Goal: Task Accomplishment & Management: Manage account settings

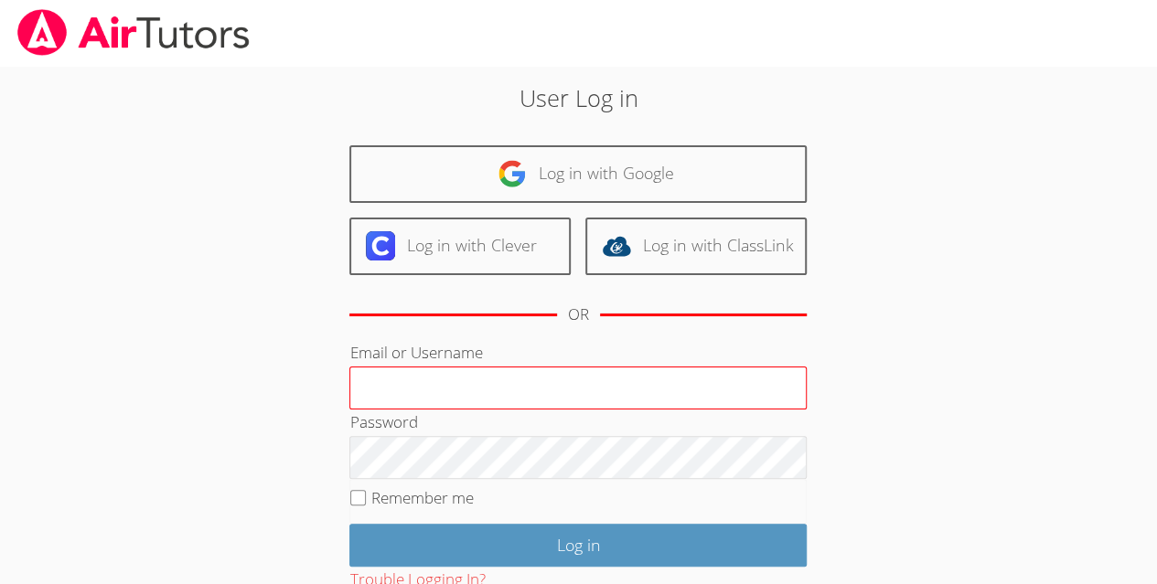
click at [613, 378] on input "Email or Username" at bounding box center [577, 389] width 457 height 44
type input "[EMAIL_ADDRESS][DOMAIN_NAME]"
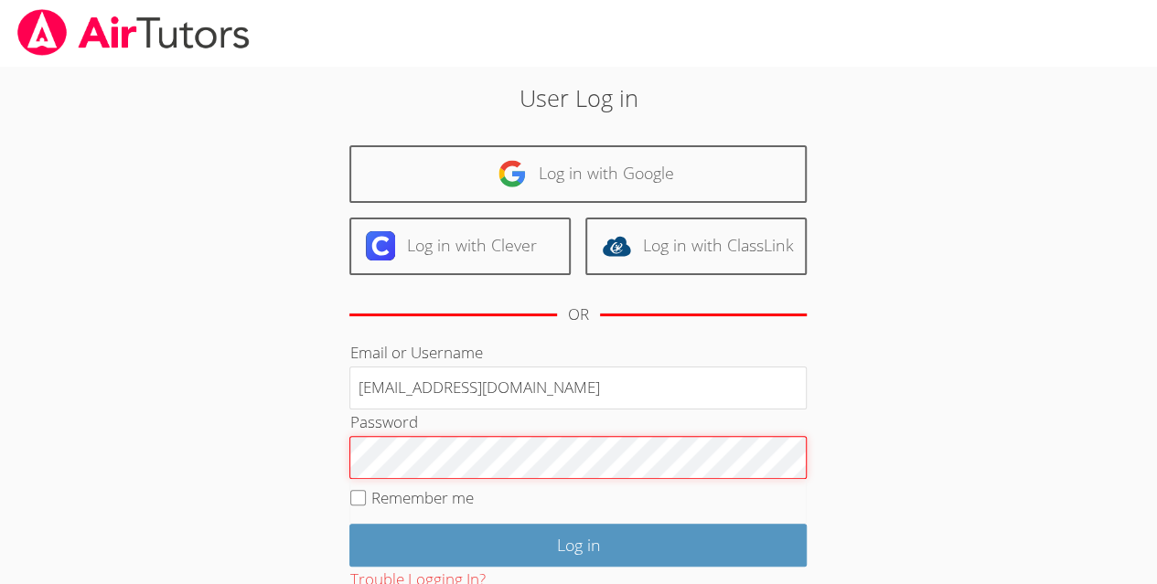
click at [349, 524] on input "Log in" at bounding box center [577, 545] width 457 height 43
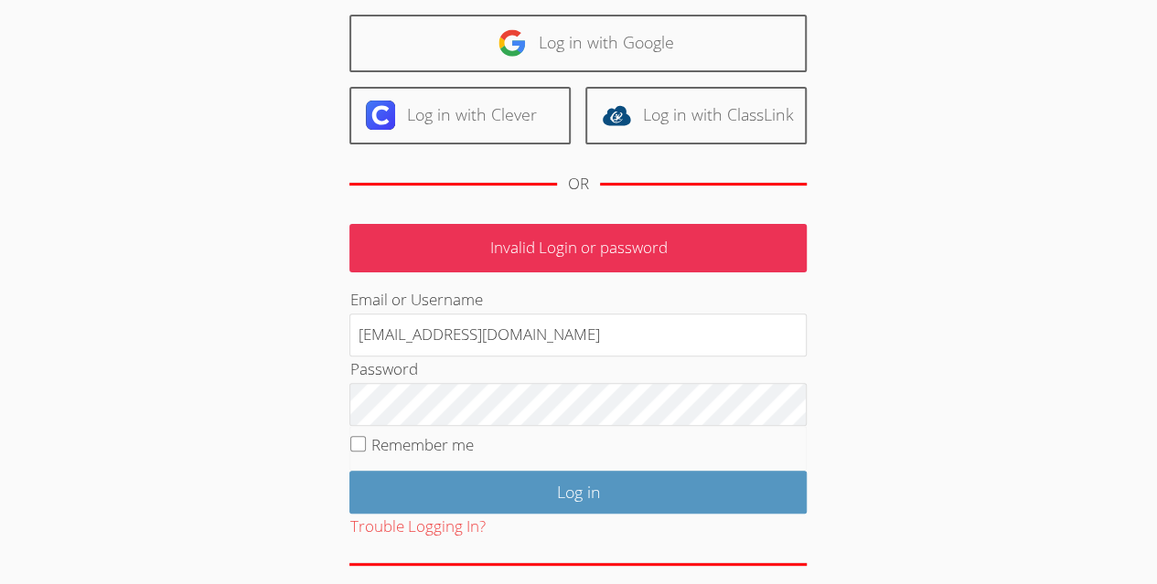
scroll to position [201, 0]
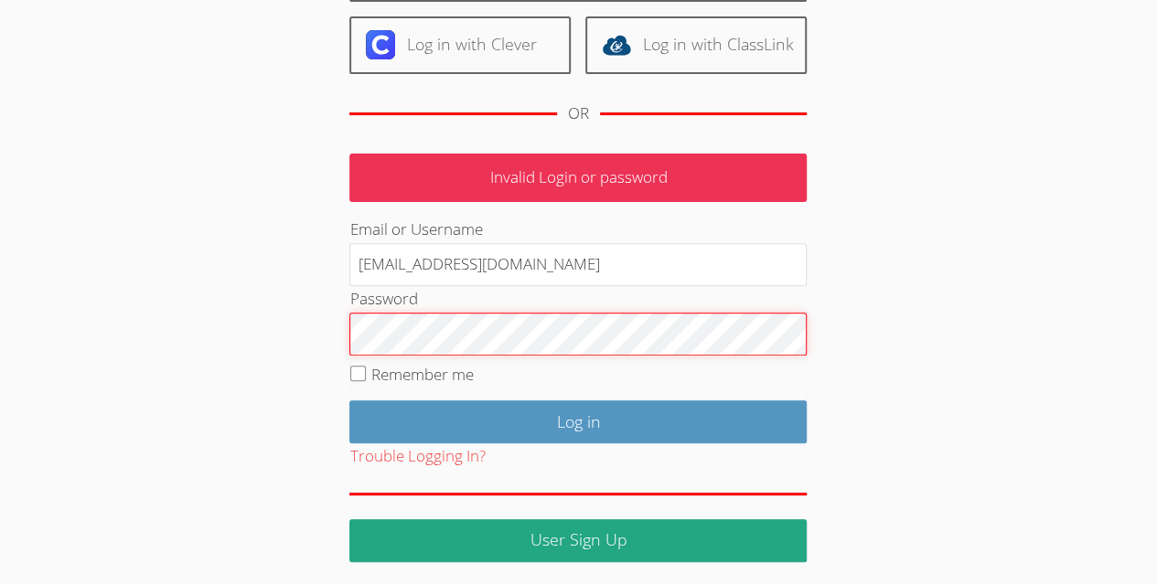
click at [349, 400] on input "Log in" at bounding box center [577, 421] width 457 height 43
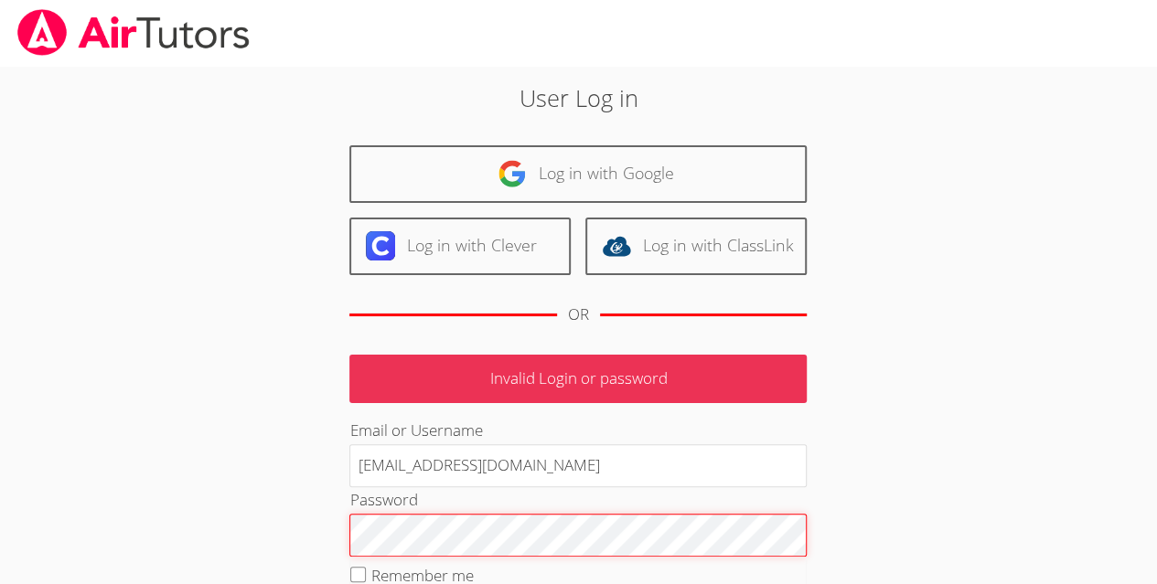
scroll to position [201, 0]
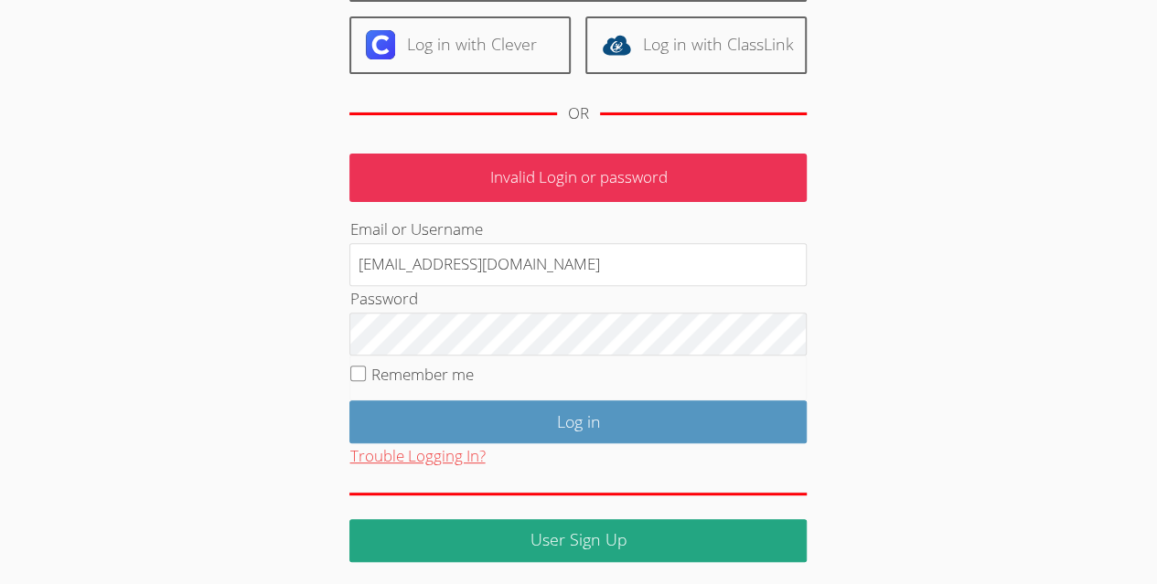
click at [414, 453] on button "Trouble Logging In?" at bounding box center [416, 456] width 135 height 27
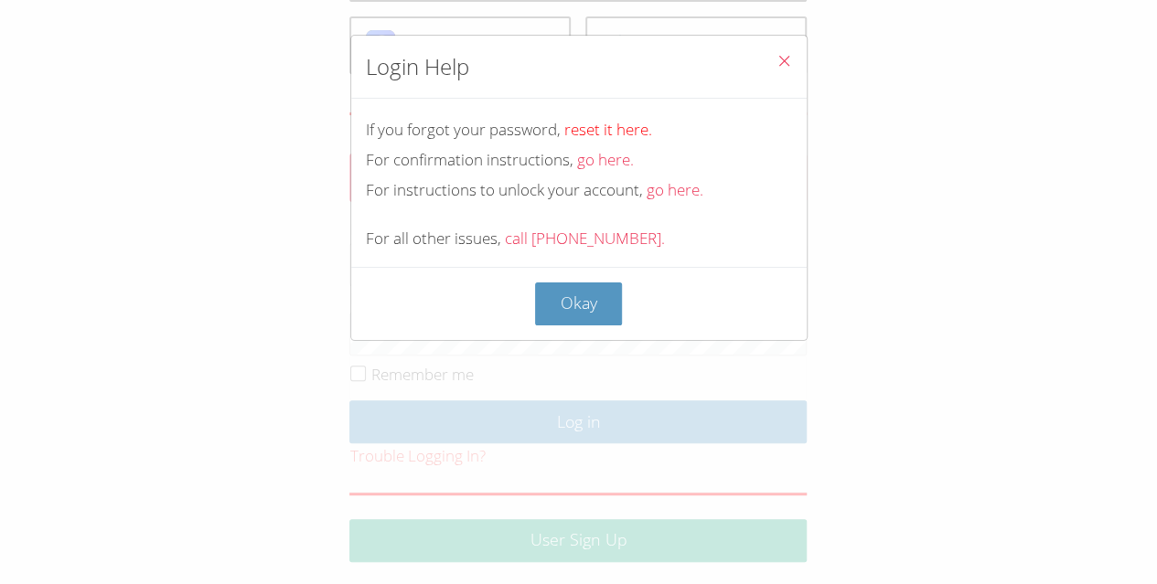
click at [611, 128] on link "reset it here." at bounding box center [608, 129] width 88 height 21
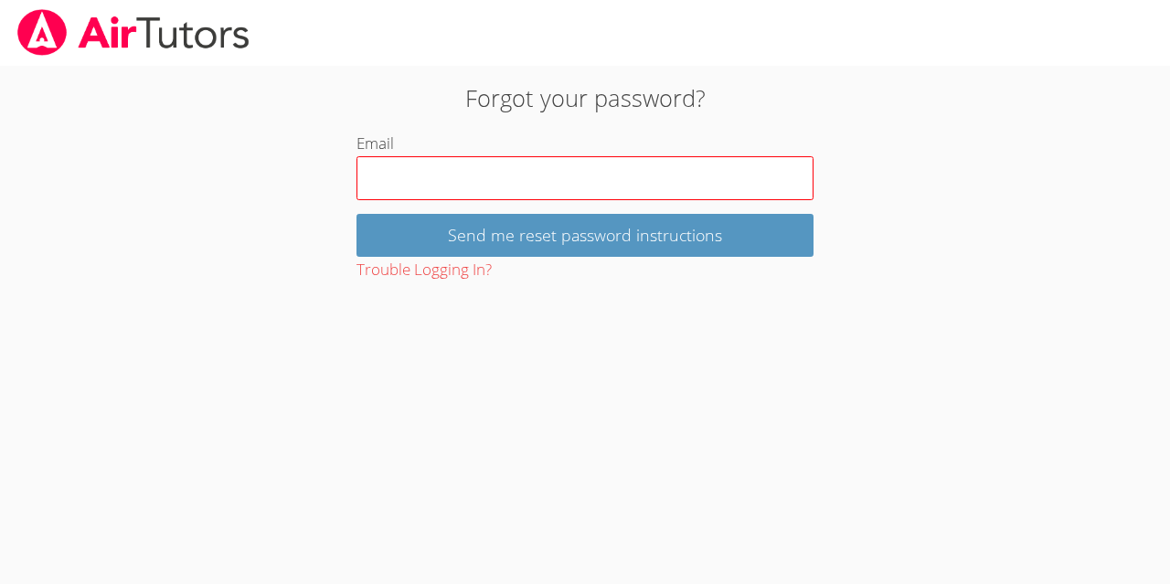
click at [566, 174] on input "Email" at bounding box center [585, 178] width 457 height 44
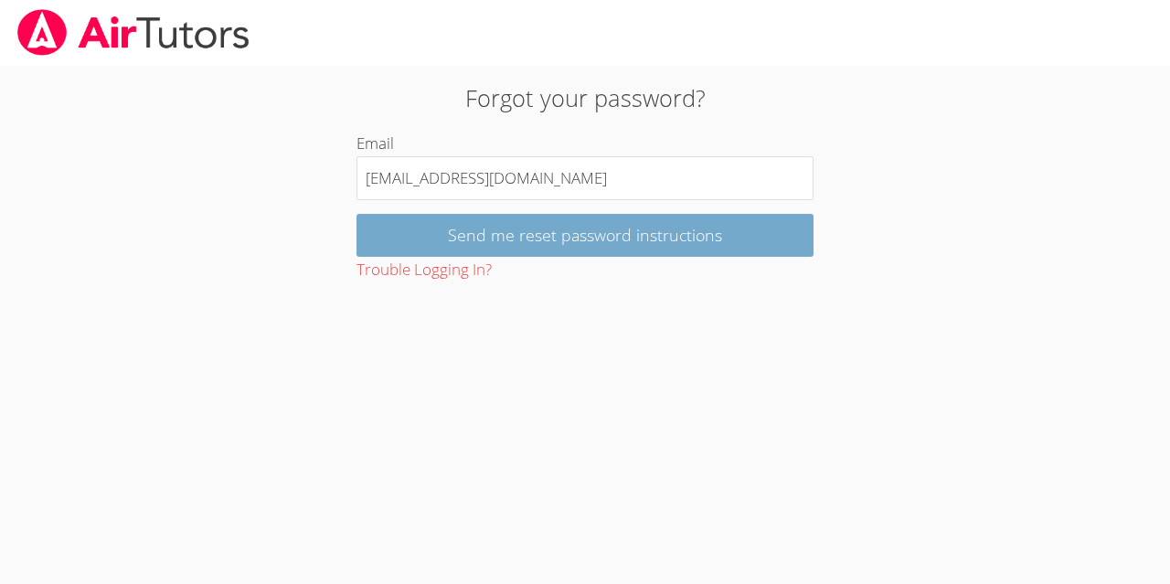
type input "ms.melanieramos@gmail.com"
click at [555, 229] on input "Send me reset password instructions" at bounding box center [585, 235] width 457 height 43
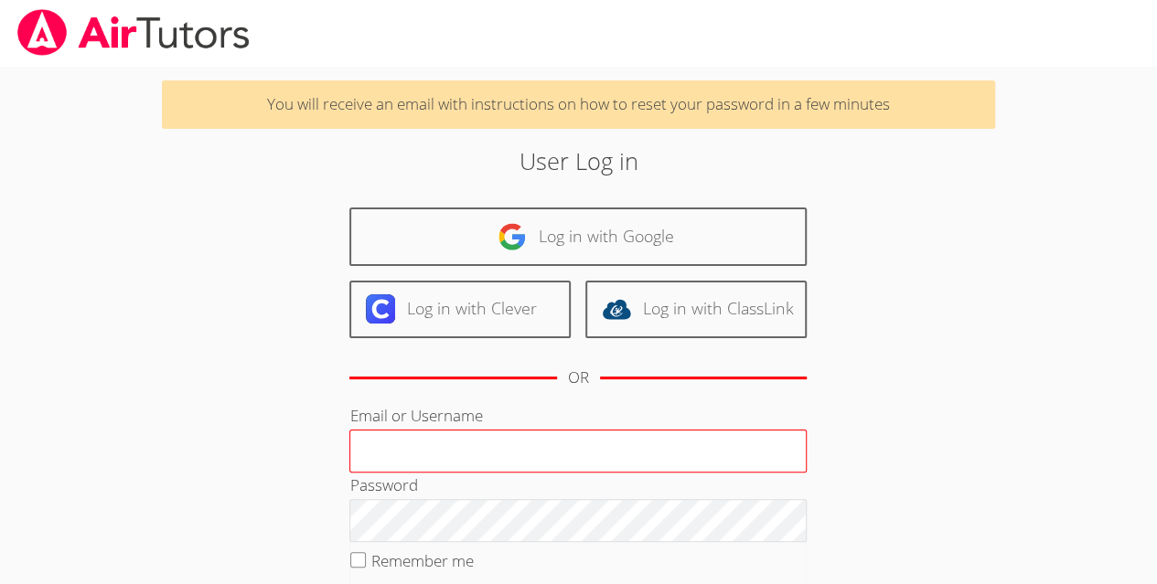
click at [592, 449] on input "Email or Username" at bounding box center [577, 452] width 457 height 44
type input "[EMAIL_ADDRESS][DOMAIN_NAME]"
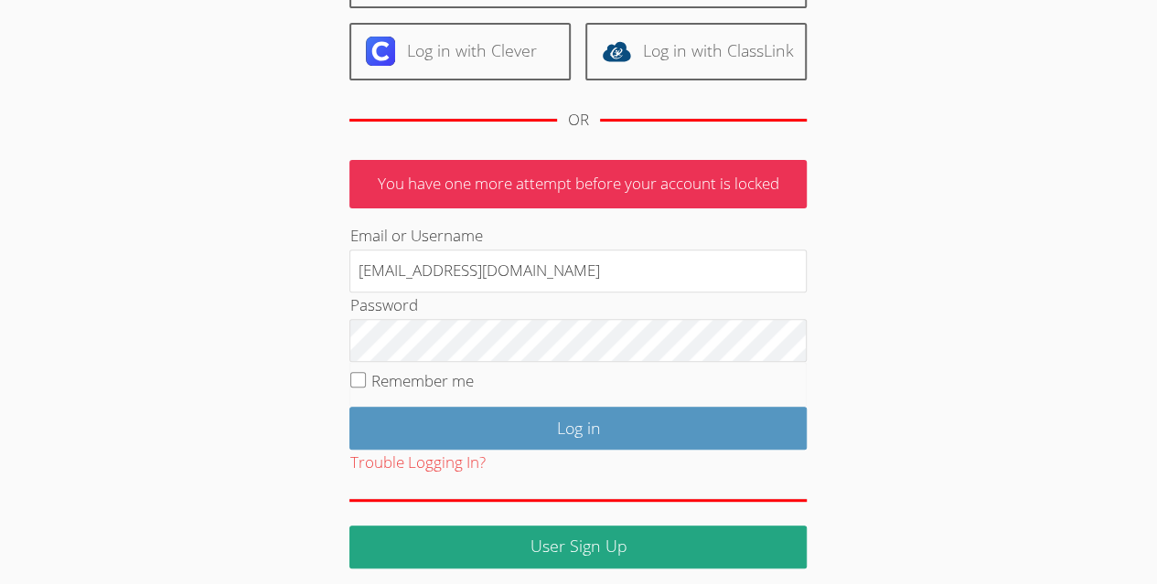
scroll to position [201, 0]
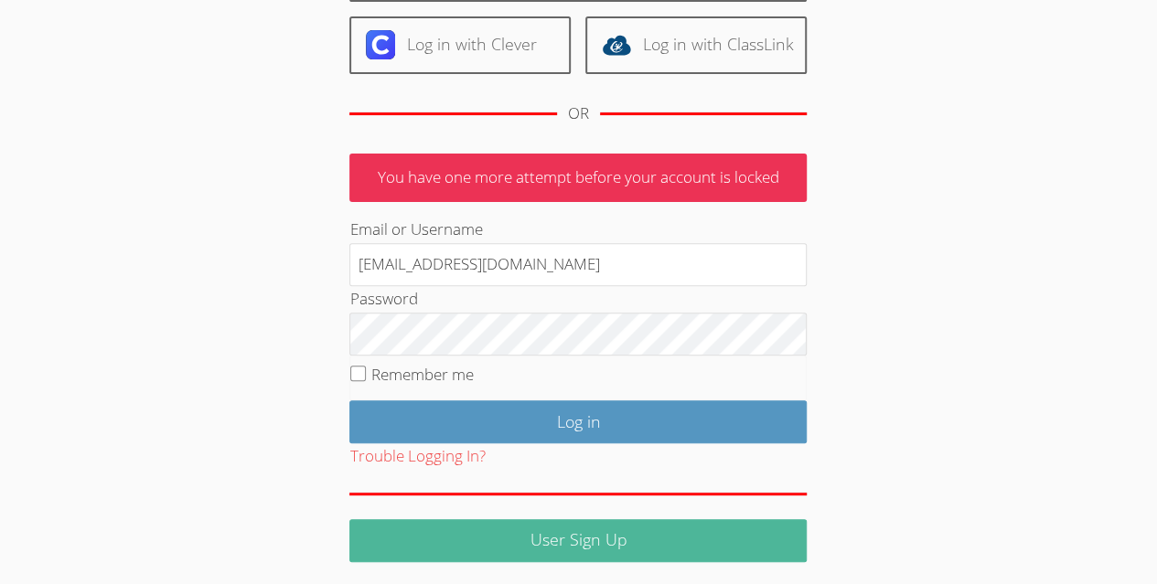
click at [534, 547] on link "User Sign Up" at bounding box center [577, 540] width 457 height 43
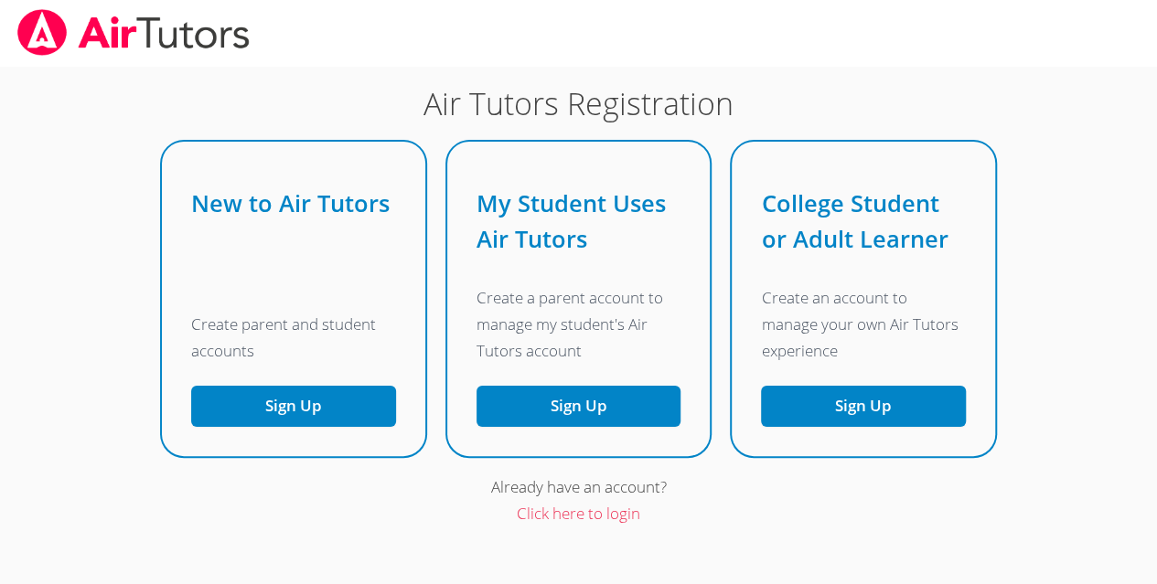
click at [142, 35] on img at bounding box center [134, 32] width 236 height 47
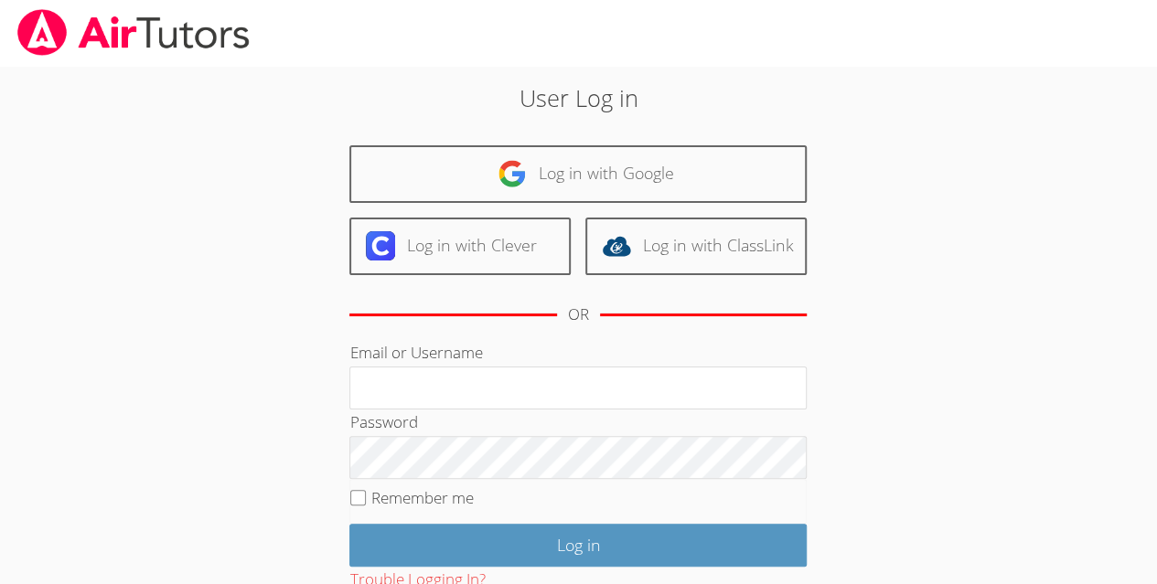
scroll to position [124, 0]
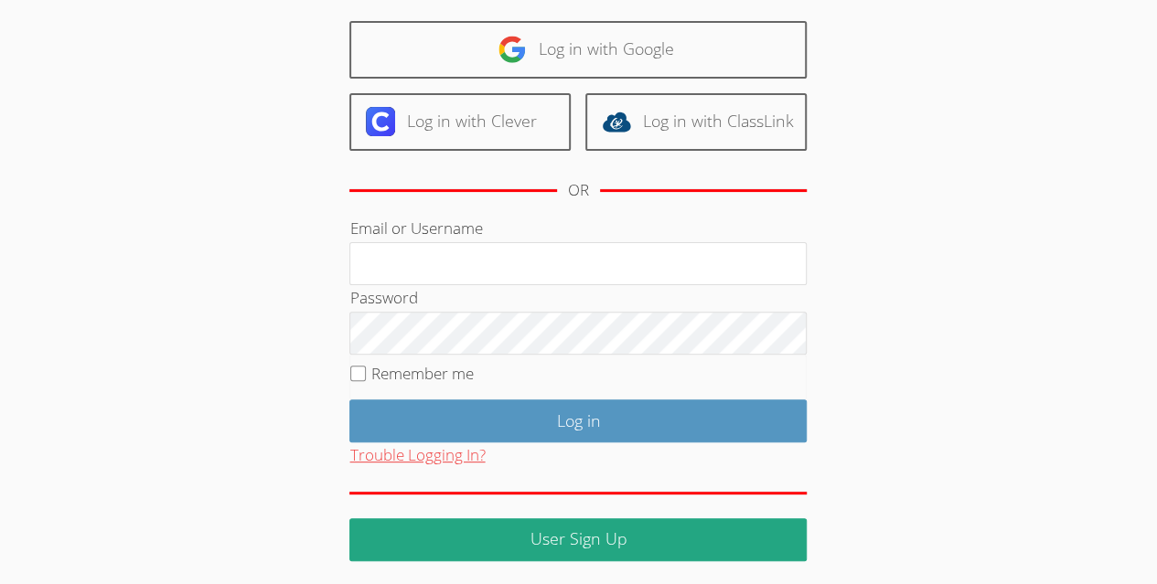
click at [437, 459] on button "Trouble Logging In?" at bounding box center [416, 456] width 135 height 27
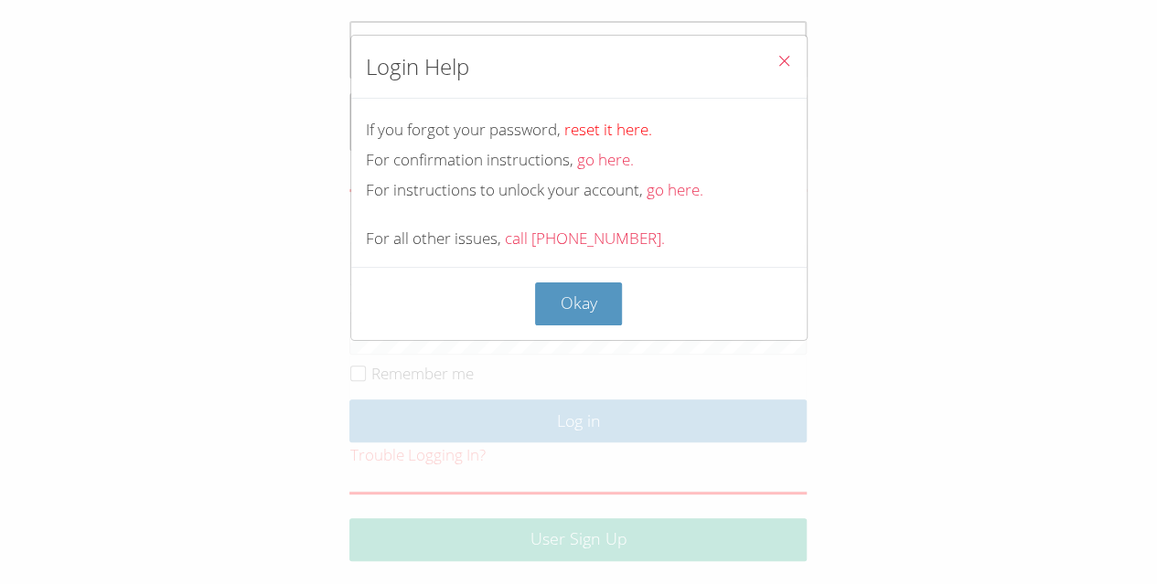
click at [579, 129] on link "reset it here." at bounding box center [608, 129] width 88 height 21
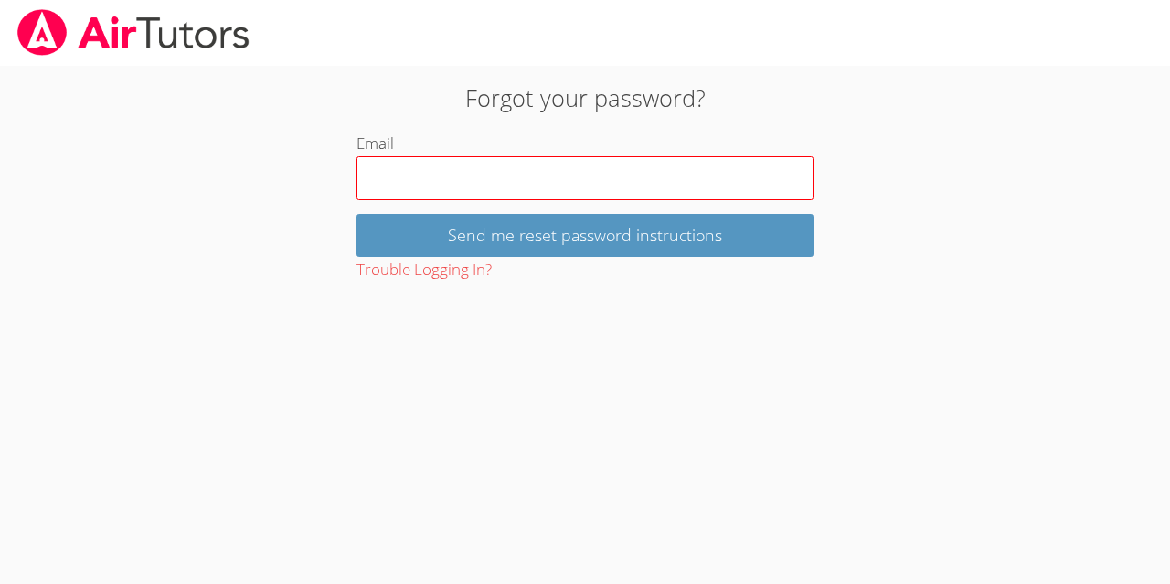
click at [492, 182] on input "Email" at bounding box center [585, 178] width 457 height 44
type input "[EMAIL_ADDRESS][DOMAIN_NAME]"
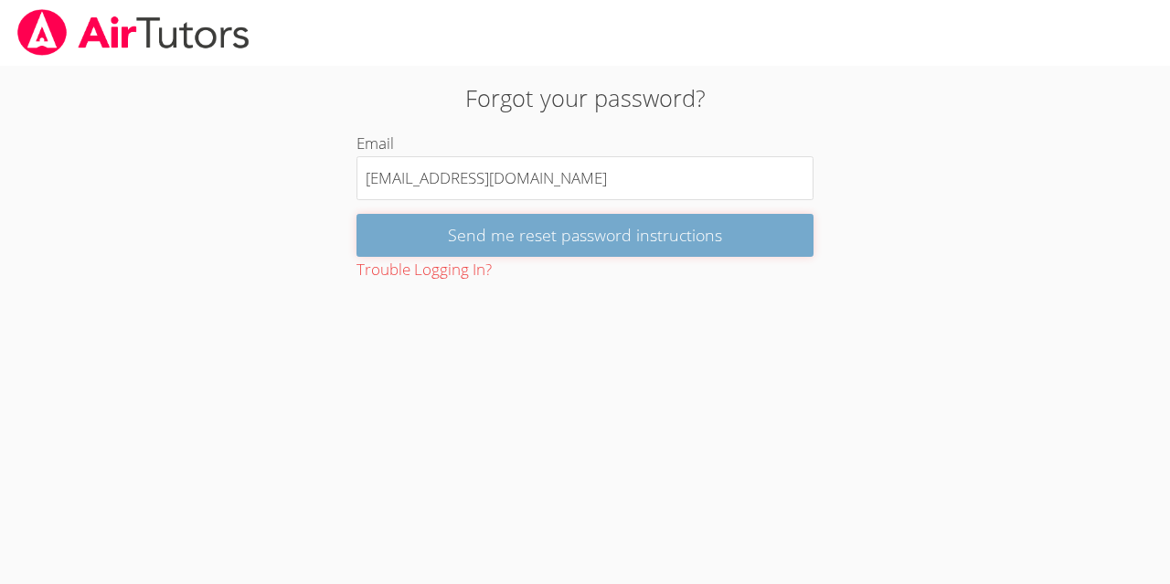
click at [517, 235] on input "Send me reset password instructions" at bounding box center [585, 235] width 457 height 43
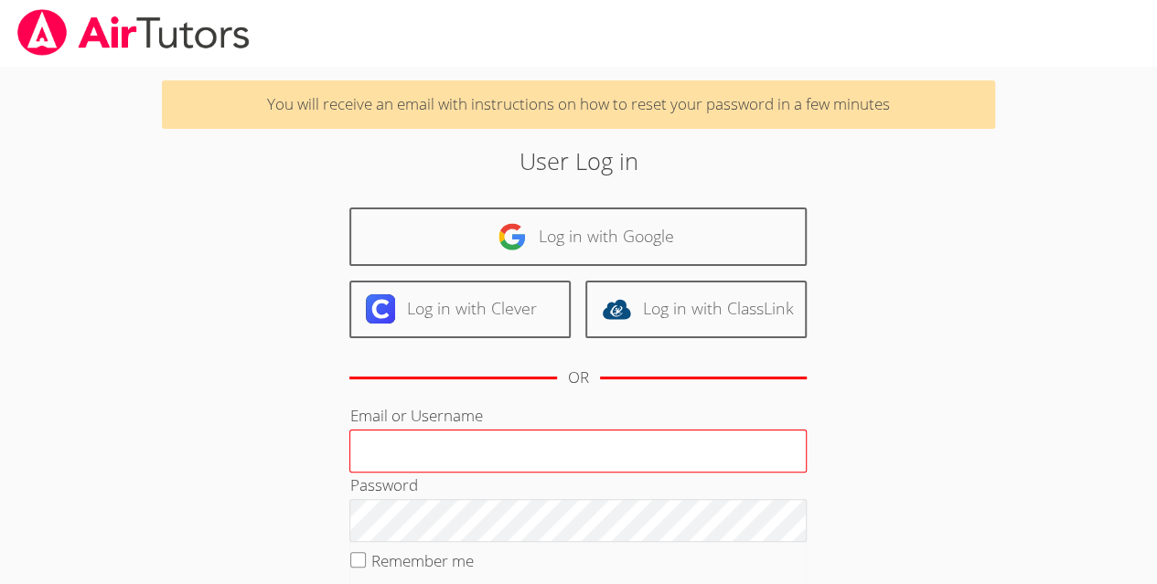
click at [686, 459] on input "Email or Username" at bounding box center [577, 452] width 457 height 44
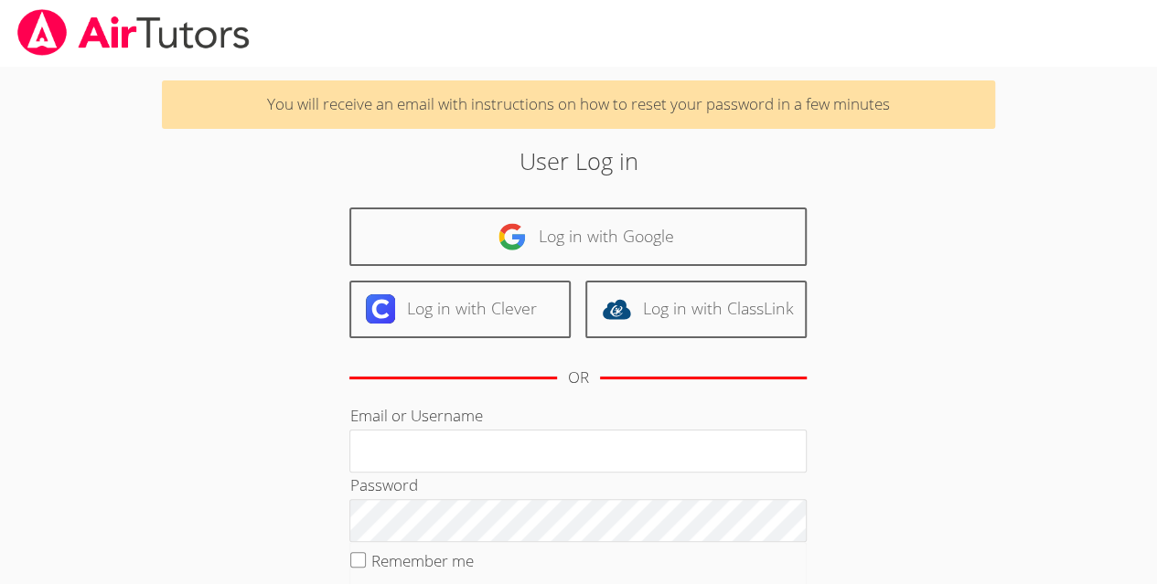
type input "[EMAIL_ADDRESS][DOMAIN_NAME]"
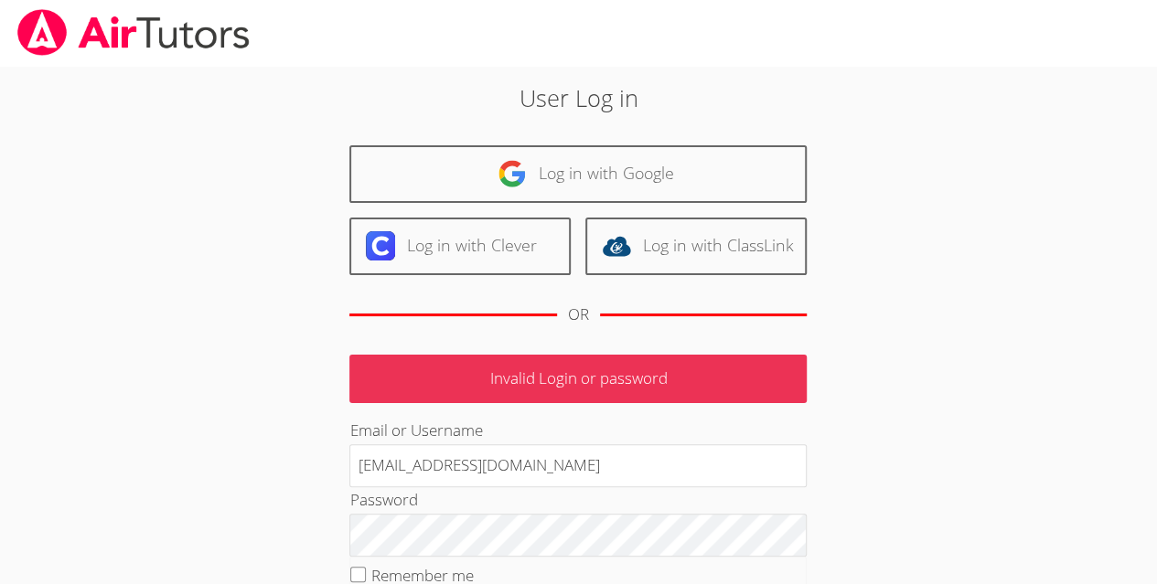
scroll to position [201, 0]
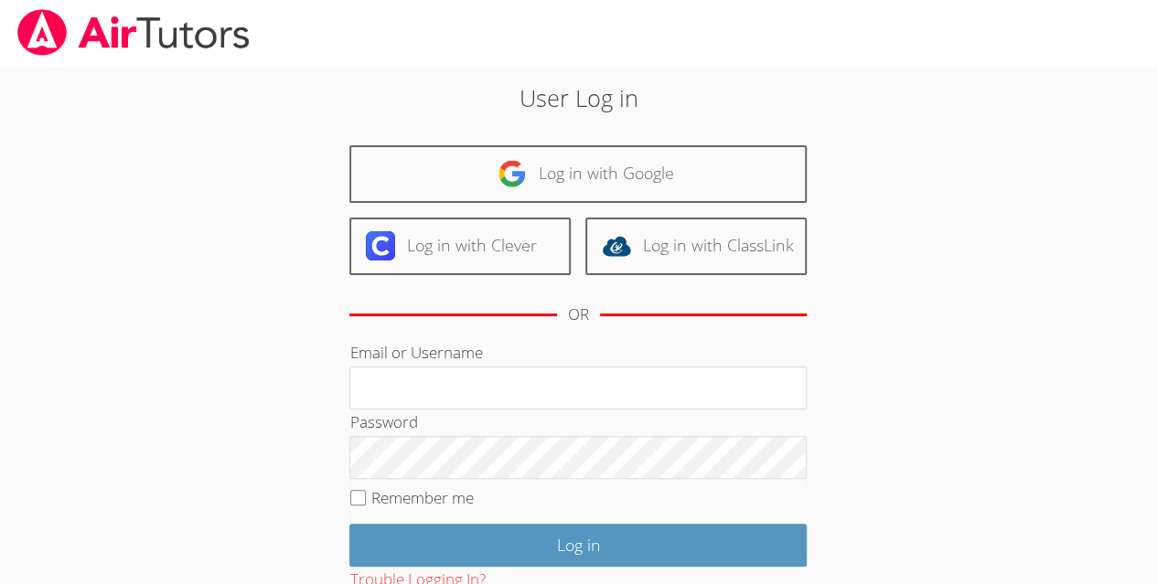
scroll to position [124, 0]
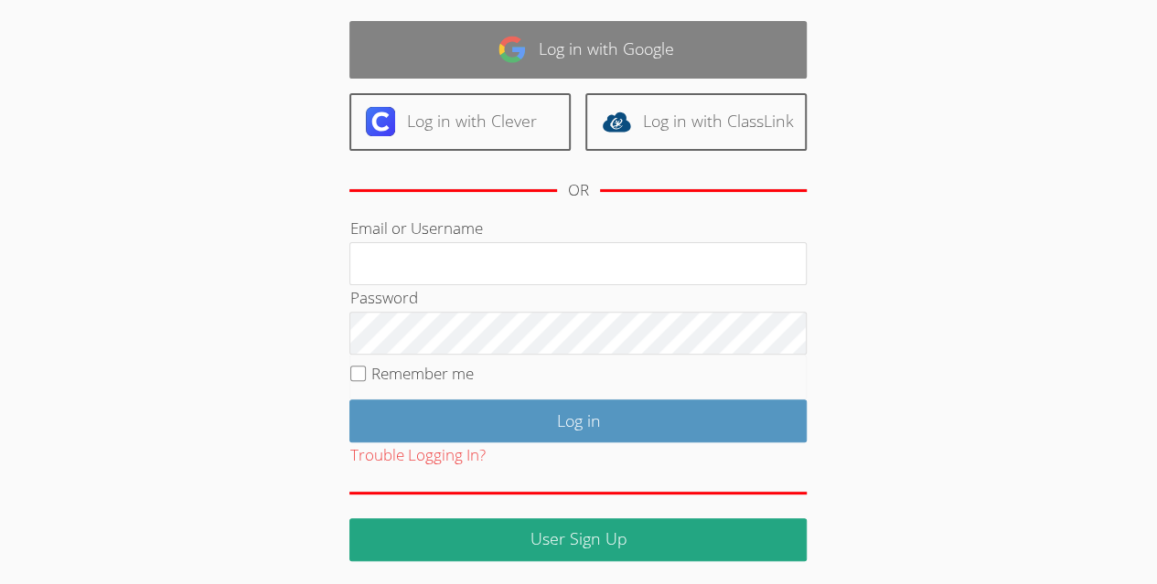
click at [596, 47] on link "Log in with Google" at bounding box center [577, 50] width 457 height 58
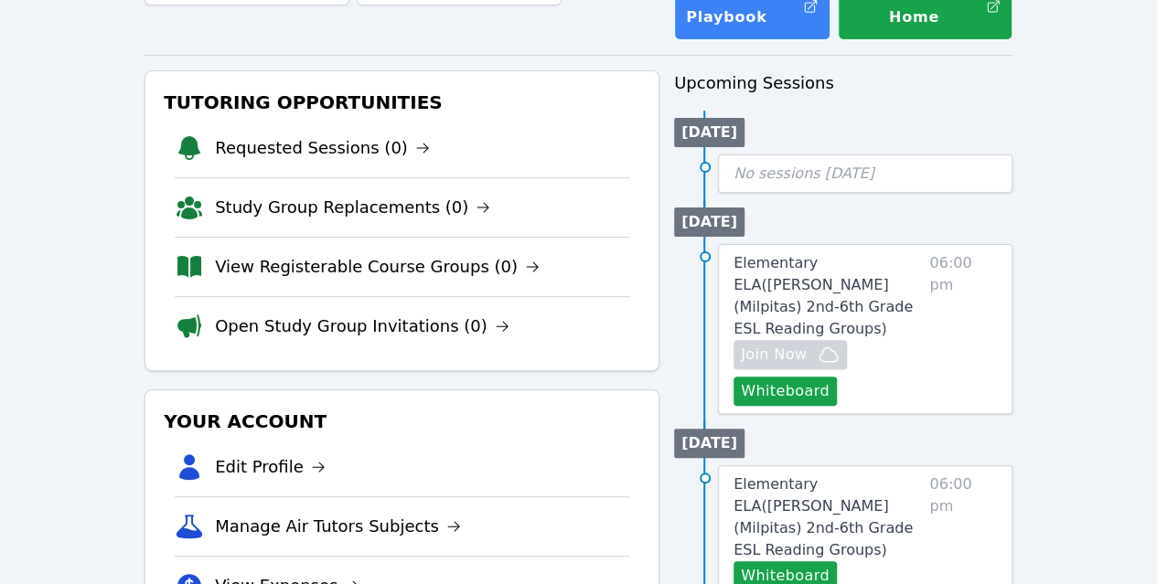
scroll to position [172, 0]
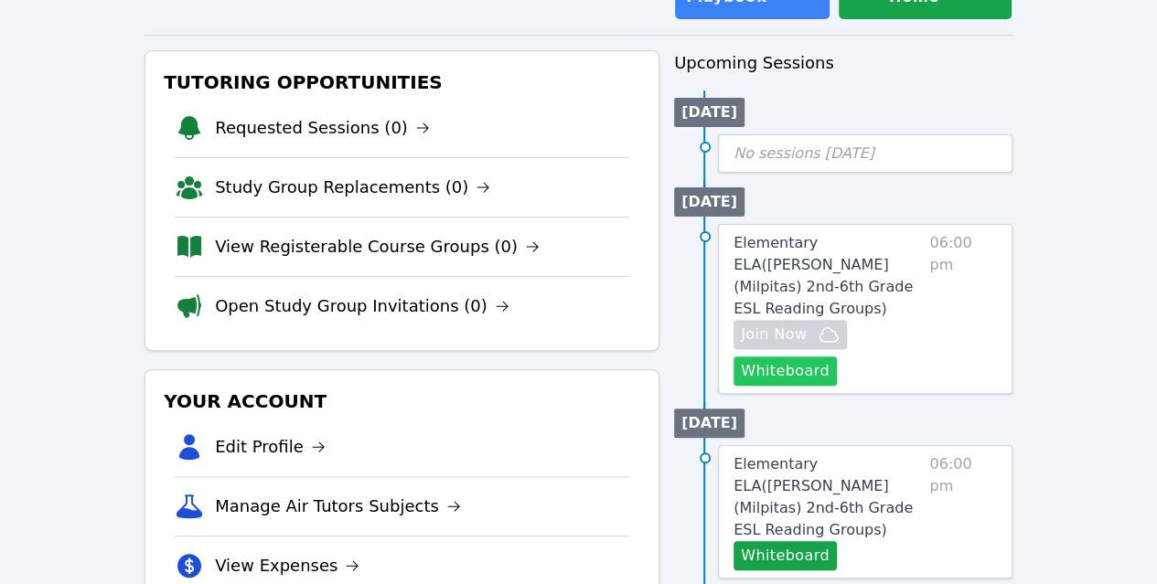
click at [837, 357] on button "Whiteboard" at bounding box center [784, 371] width 103 height 29
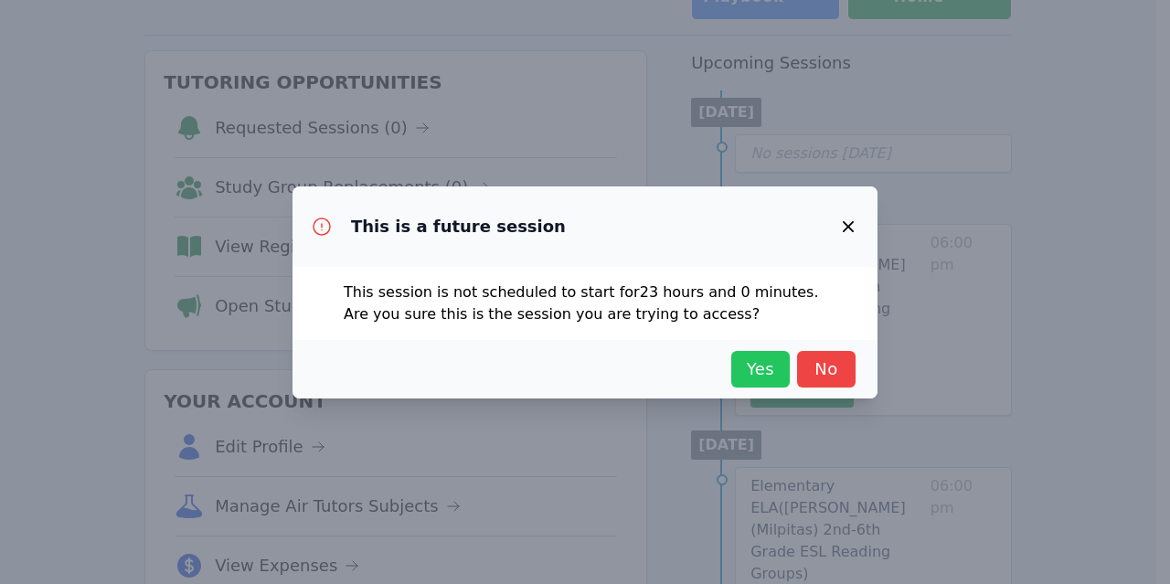
click at [781, 379] on button "Yes" at bounding box center [760, 369] width 59 height 37
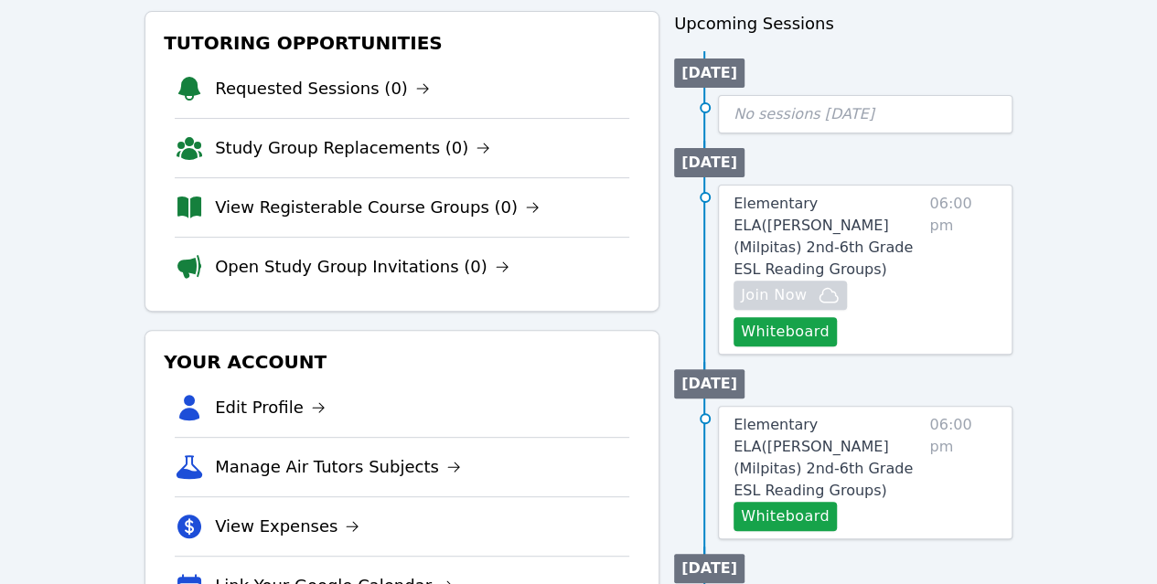
scroll to position [210, 0]
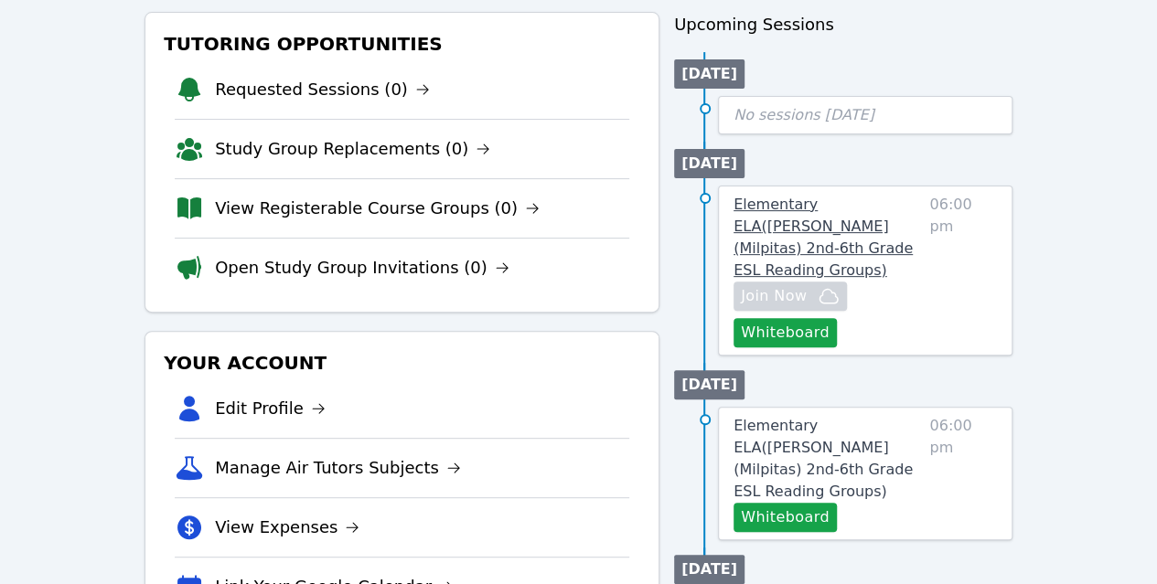
click at [880, 222] on span "Elementary ELA ( [PERSON_NAME] (Milpitas) 2nd-6th Grade ESL Reading Groups )" at bounding box center [822, 237] width 179 height 83
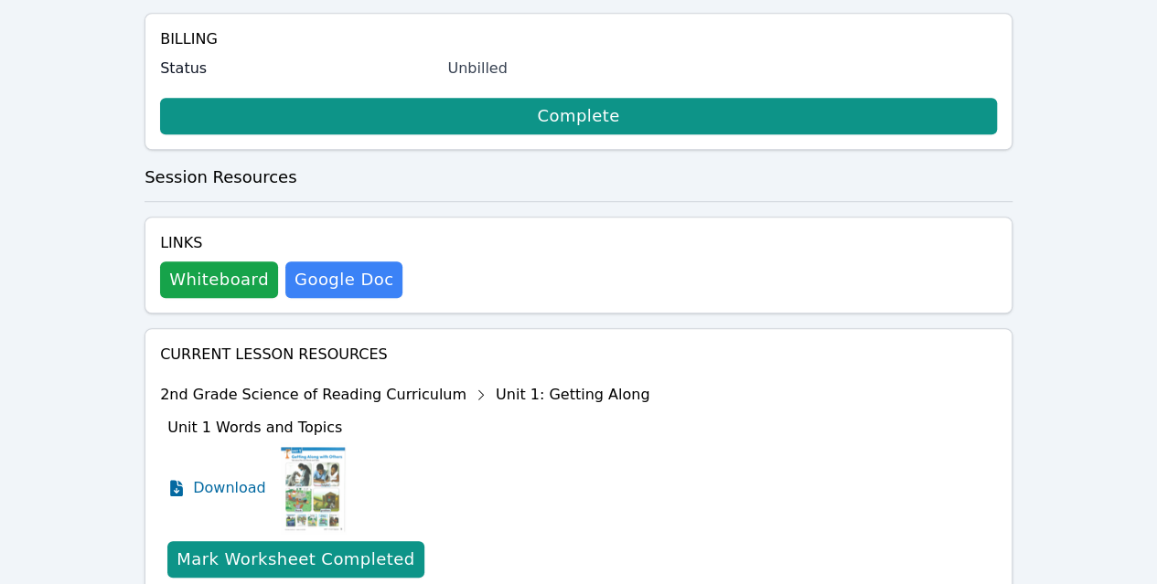
scroll to position [560, 0]
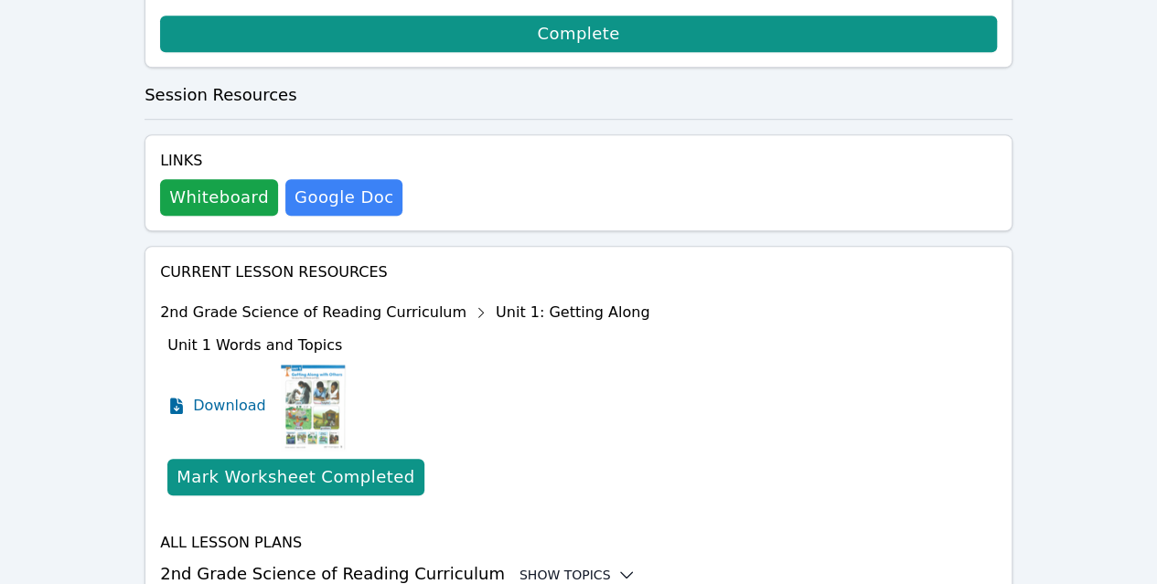
click at [521, 566] on div "Show Topics" at bounding box center [577, 575] width 117 height 18
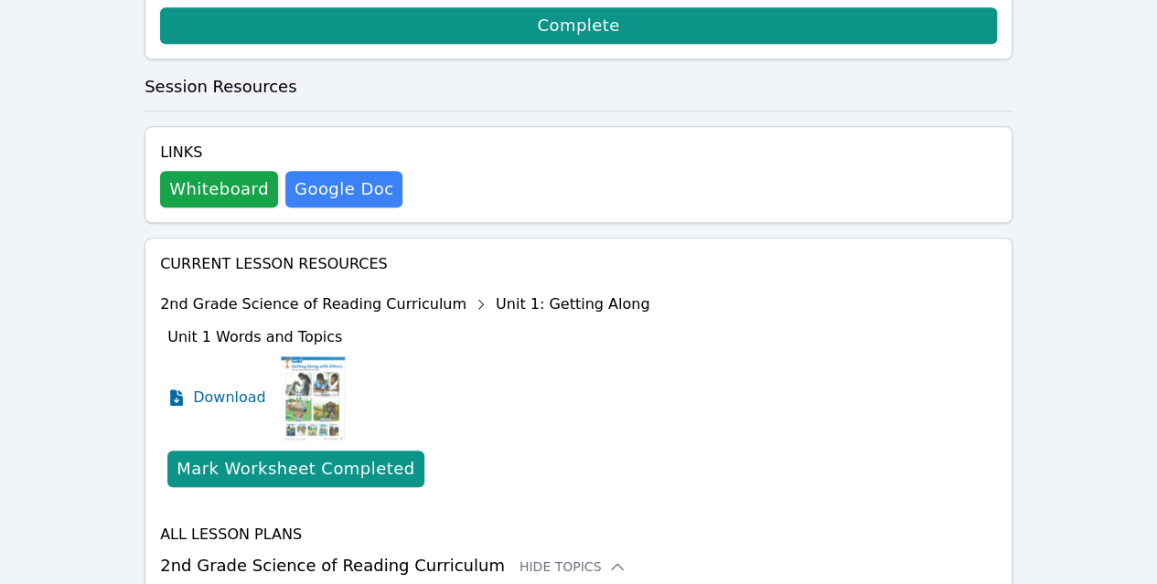
scroll to position [567, 0]
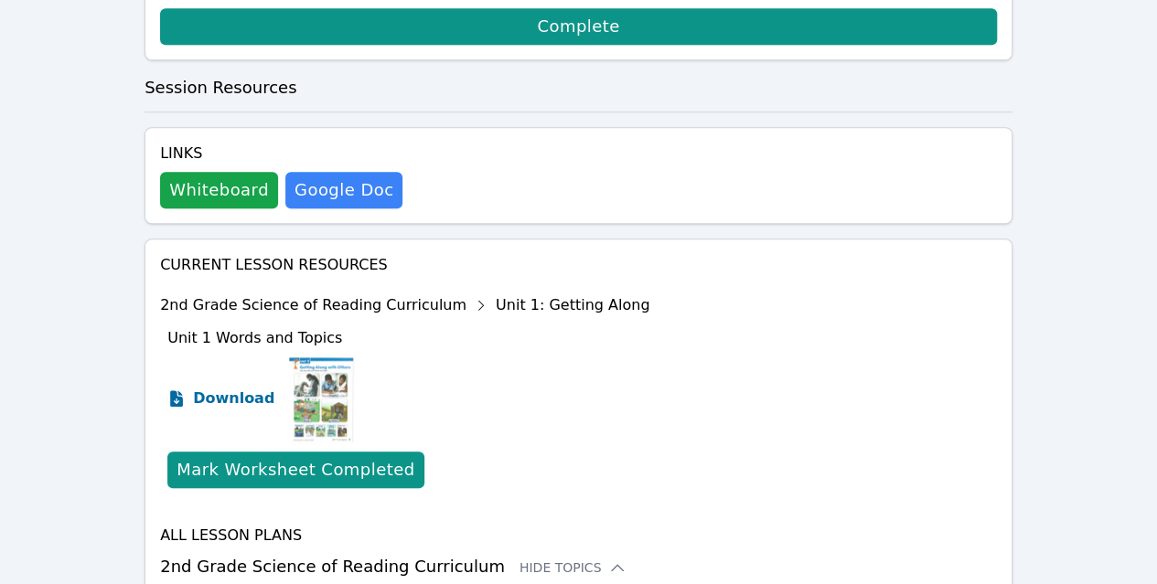
click at [231, 388] on span "Download" at bounding box center [233, 399] width 81 height 22
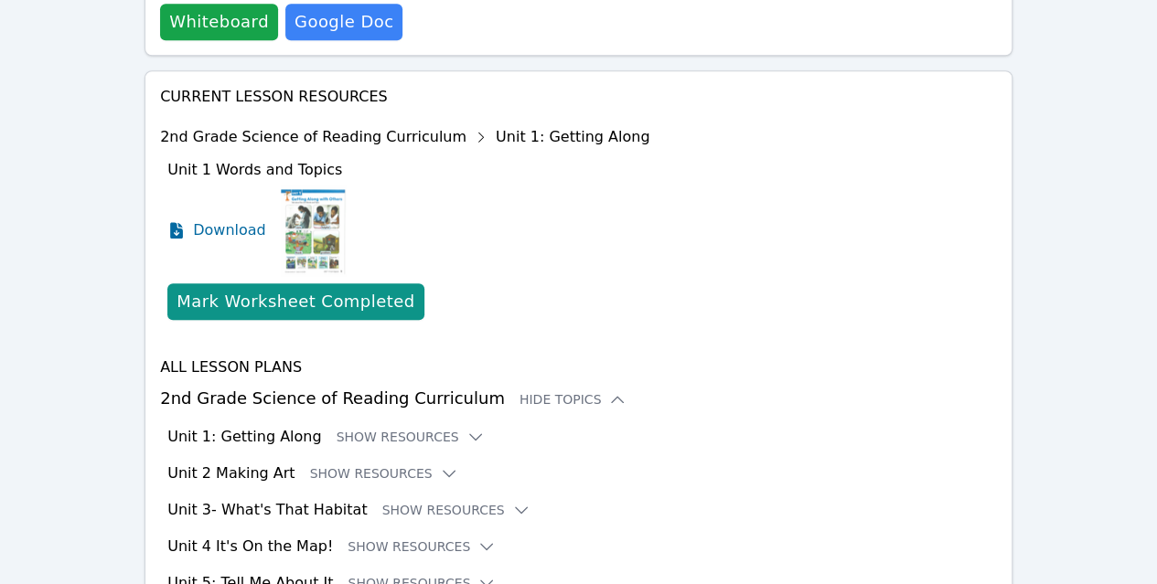
scroll to position [740, 0]
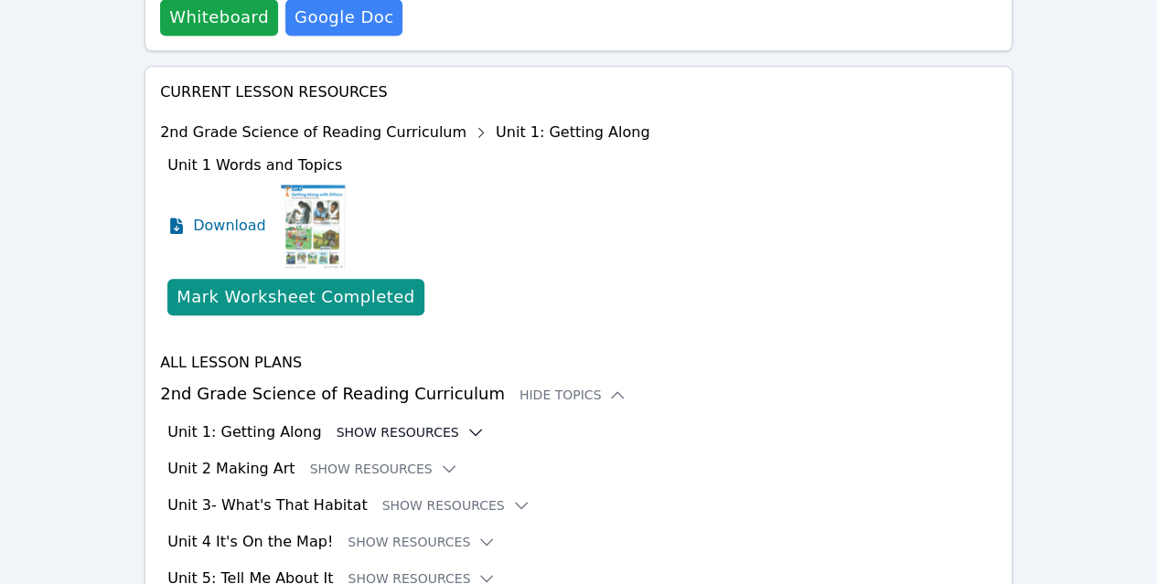
click at [466, 423] on icon at bounding box center [475, 432] width 18 height 18
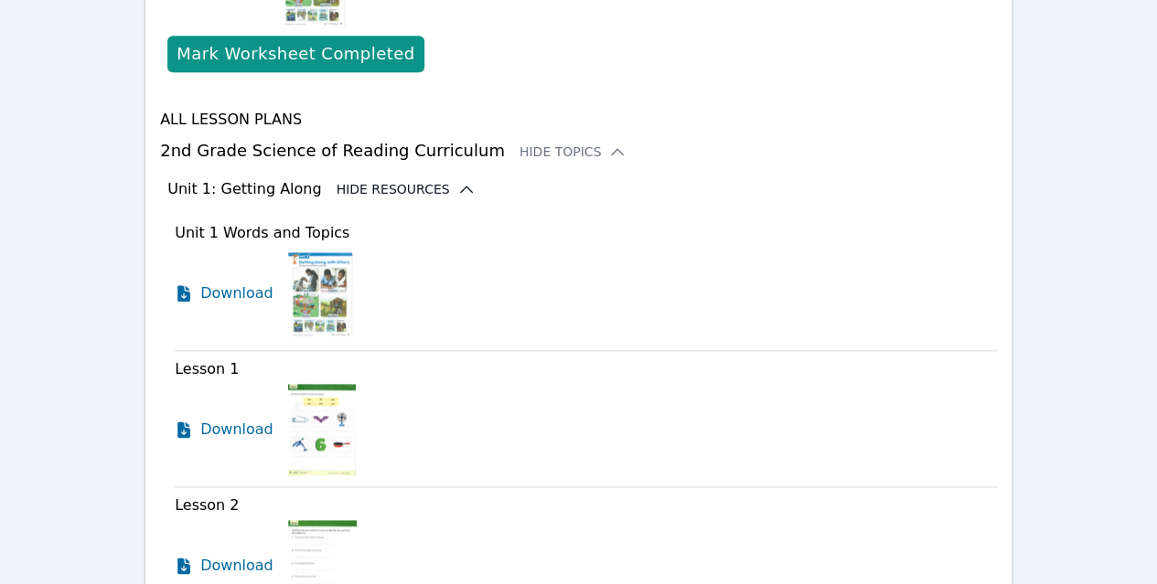
scroll to position [985, 0]
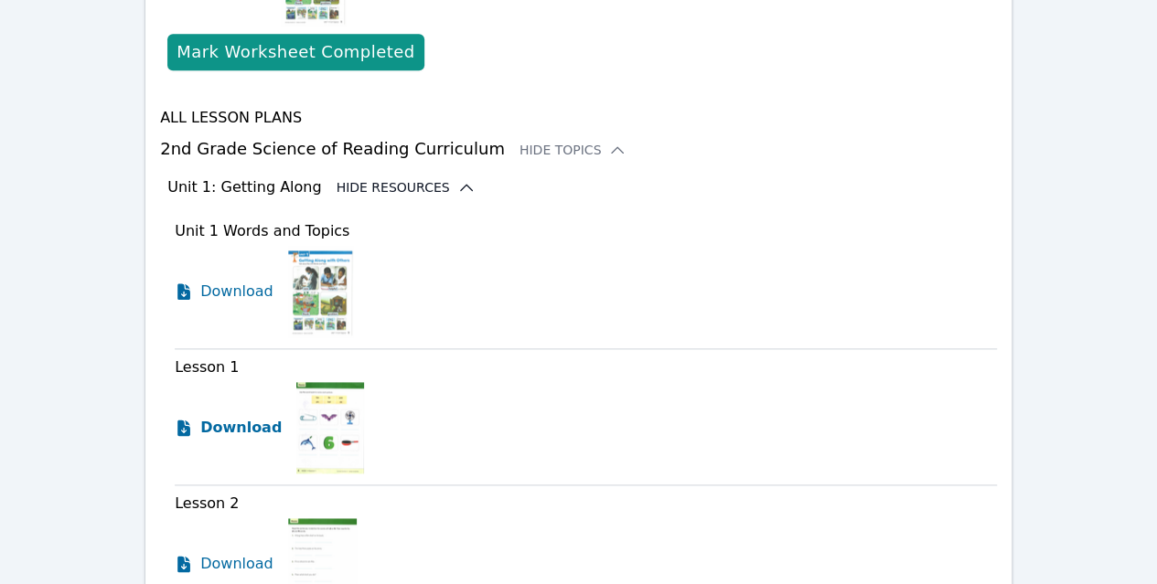
click at [227, 417] on span "Download" at bounding box center [240, 428] width 81 height 22
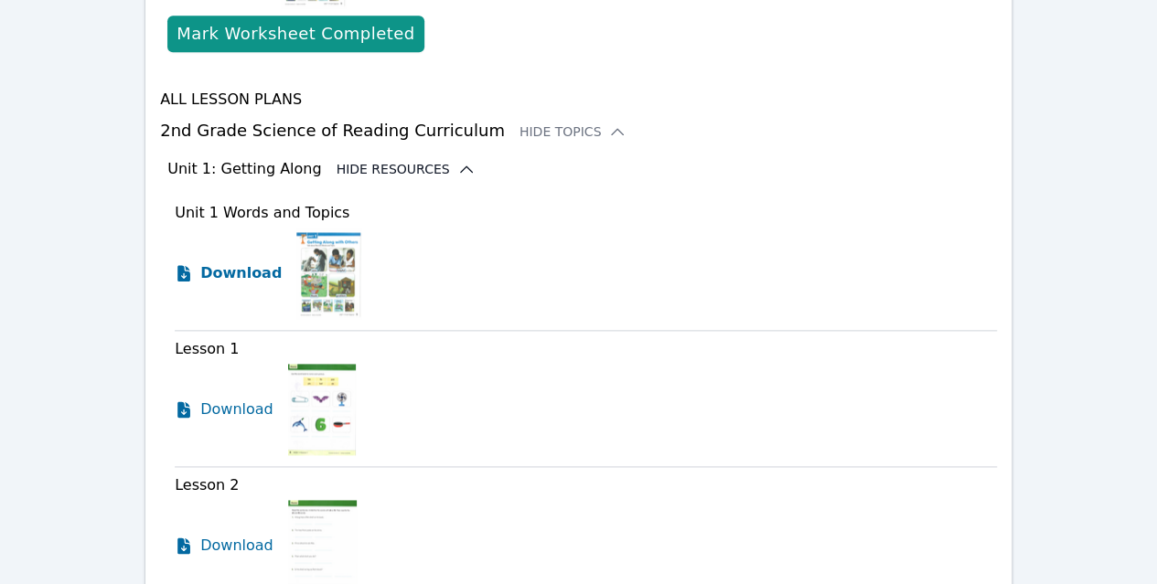
click at [261, 262] on span "Download" at bounding box center [240, 273] width 81 height 22
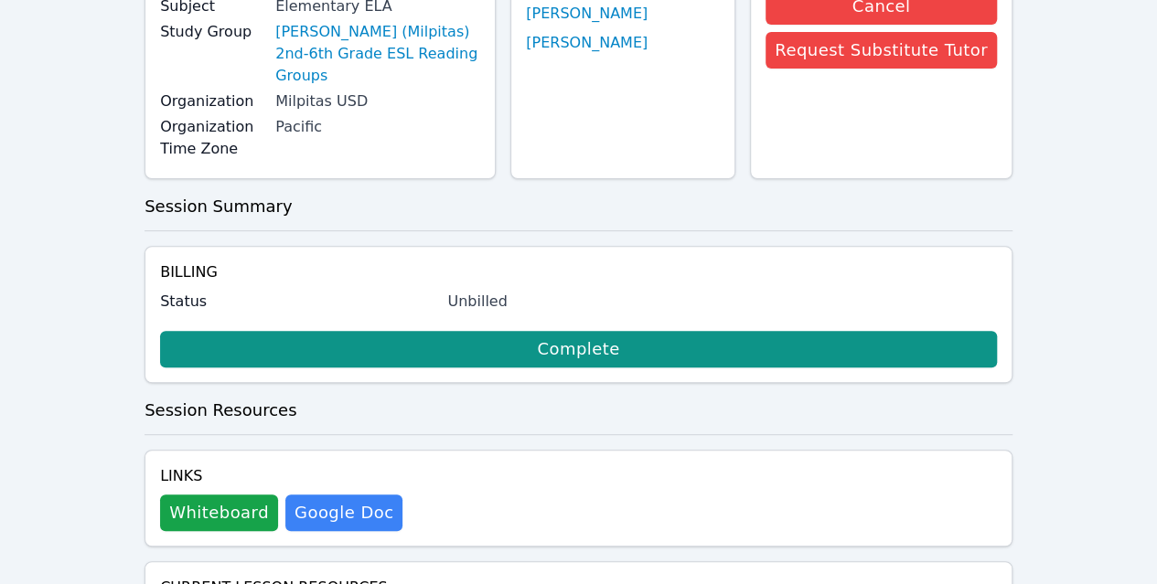
scroll to position [0, 0]
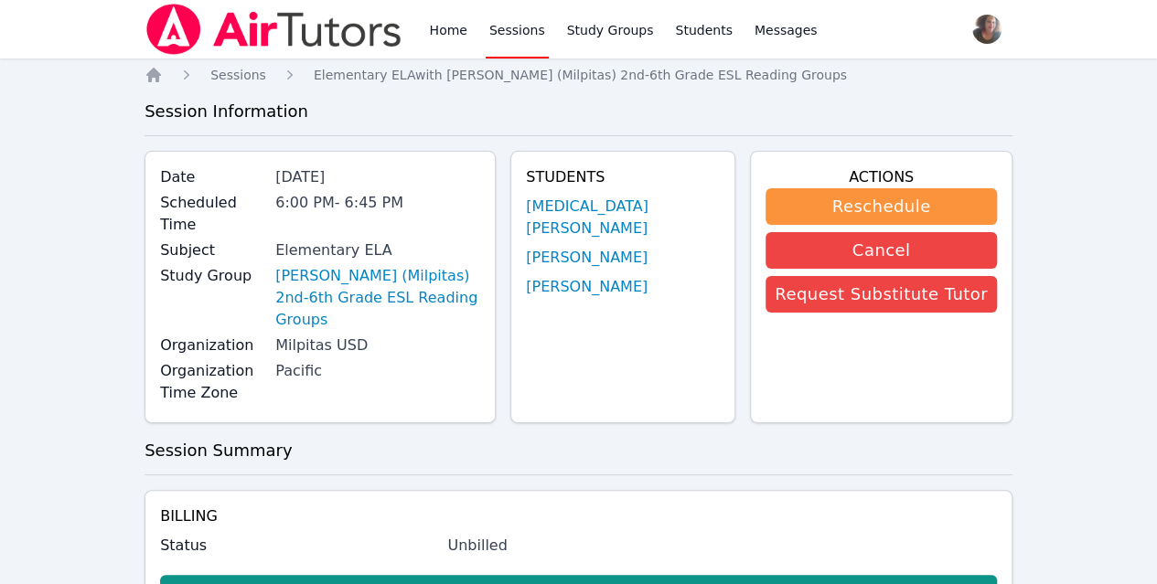
click at [515, 47] on link "Sessions" at bounding box center [517, 29] width 63 height 59
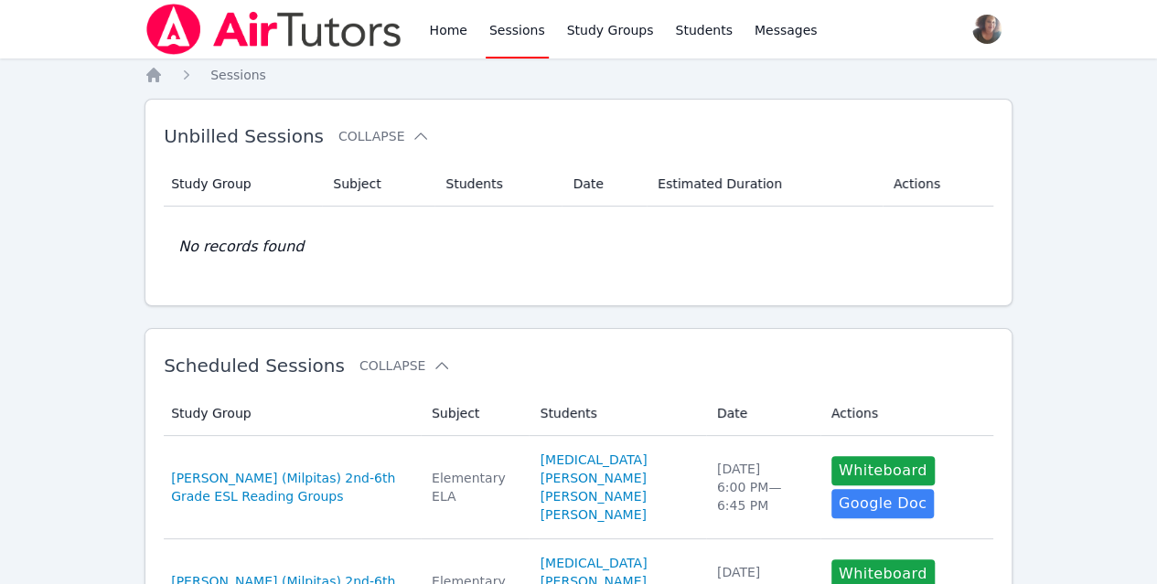
scroll to position [146, 0]
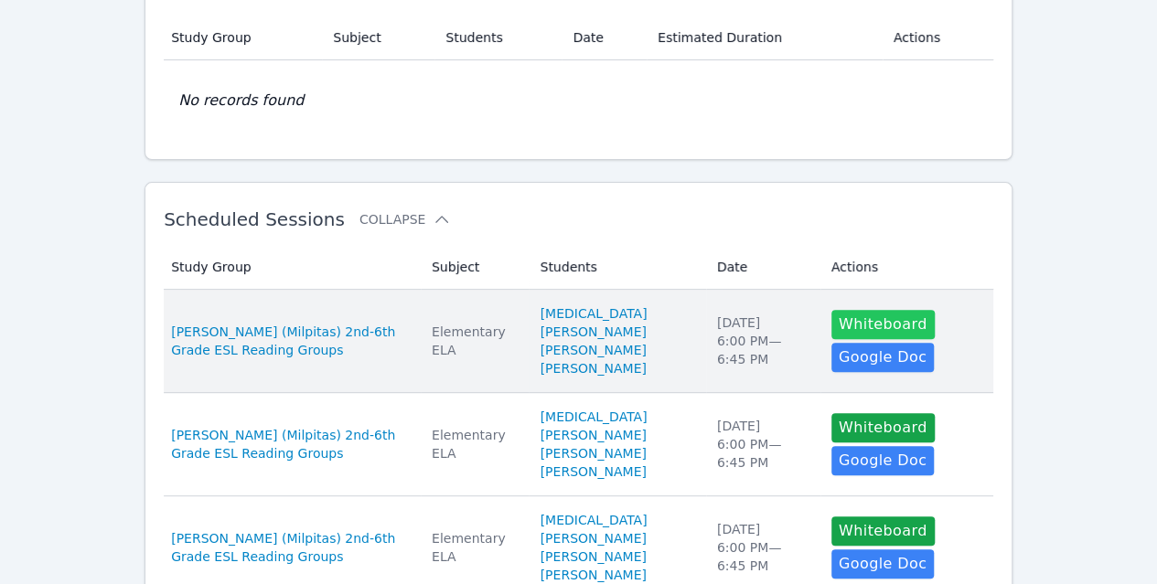
click at [863, 319] on button "Whiteboard" at bounding box center [882, 324] width 103 height 29
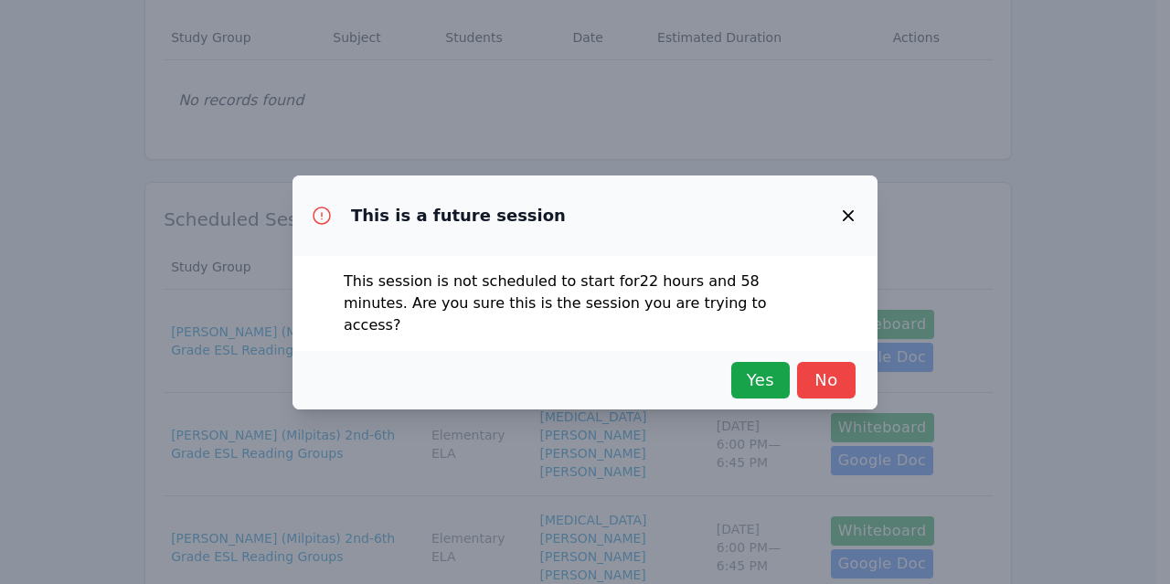
click at [843, 227] on icon "button" at bounding box center [849, 216] width 22 height 22
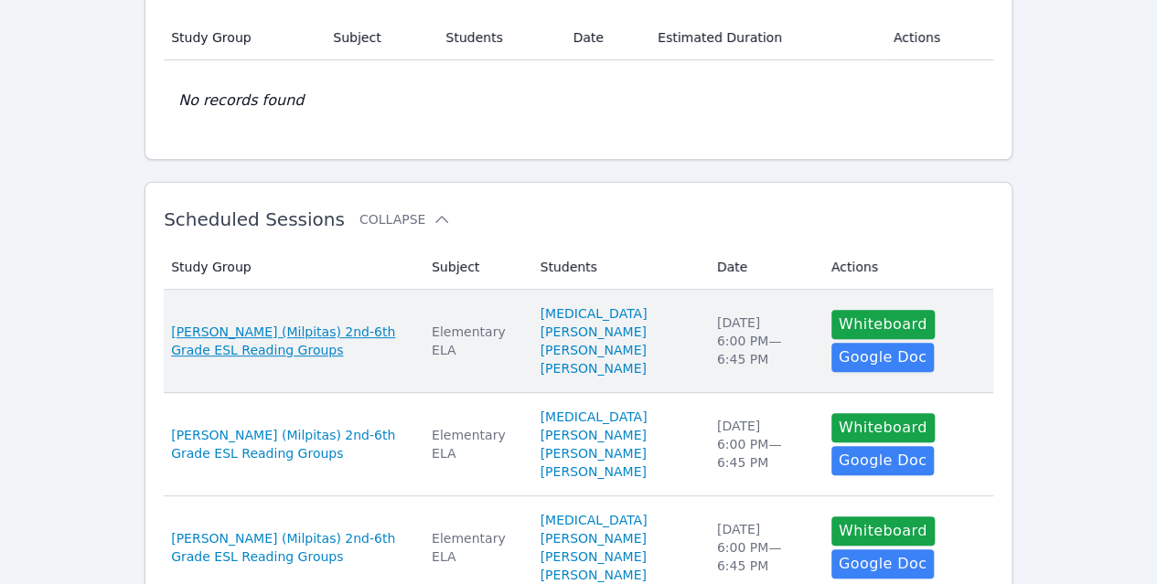
click at [232, 349] on span "[PERSON_NAME] (Milpitas) 2nd-6th Grade ESL Reading Groups" at bounding box center [290, 341] width 239 height 37
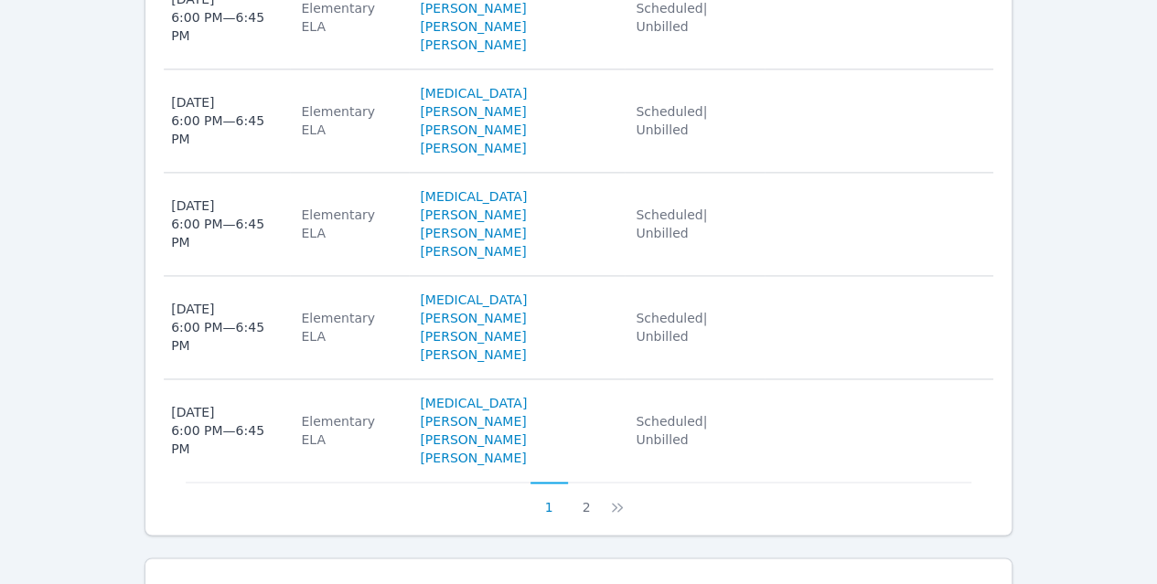
scroll to position [1272, 0]
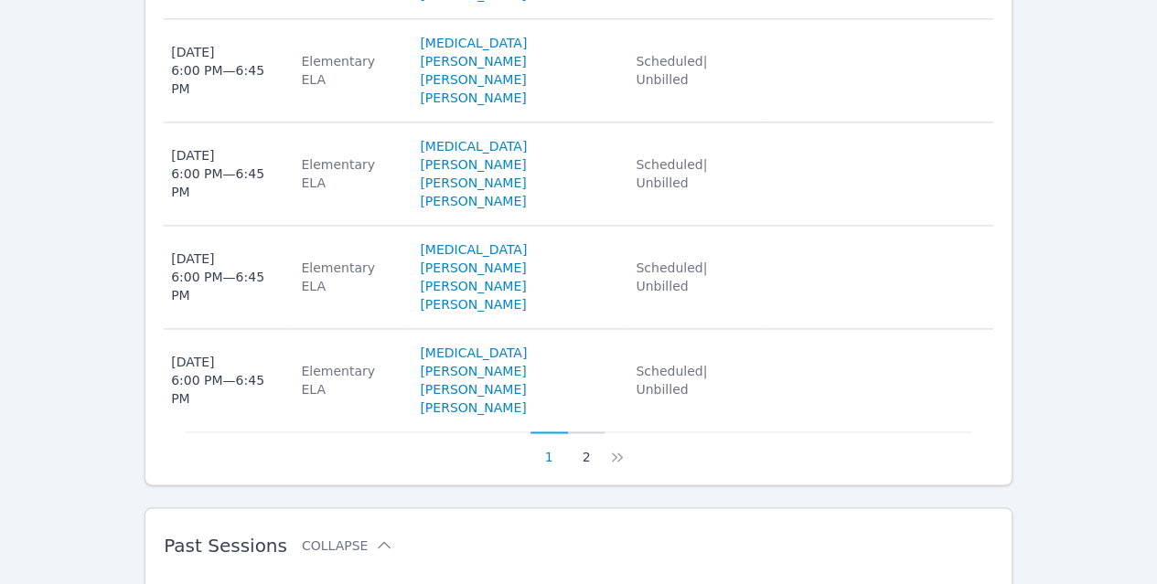
click at [583, 432] on button "2" at bounding box center [586, 449] width 37 height 35
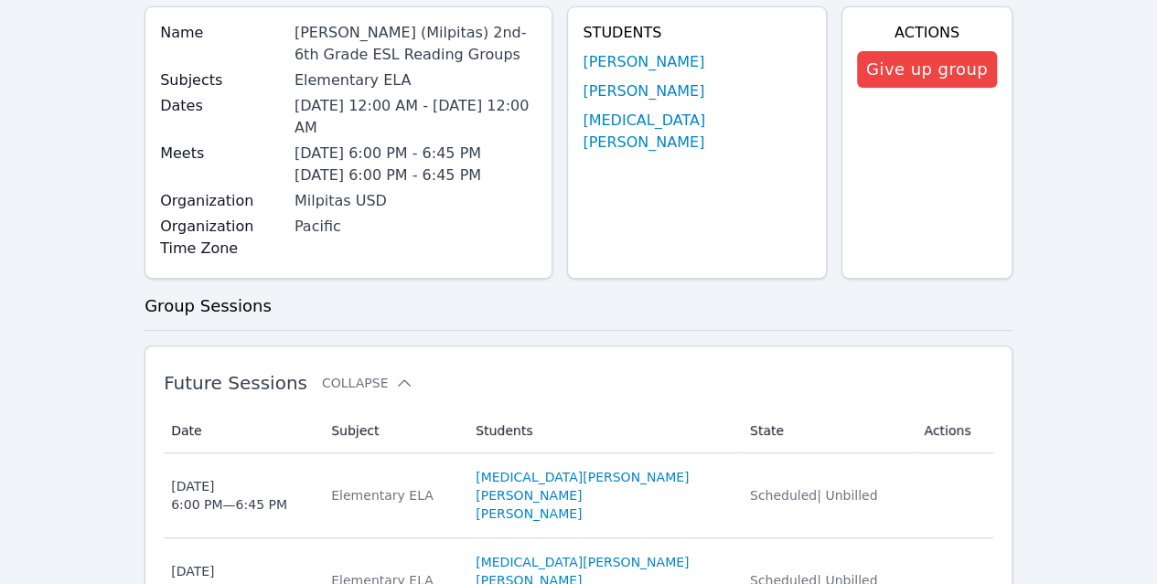
scroll to position [0, 0]
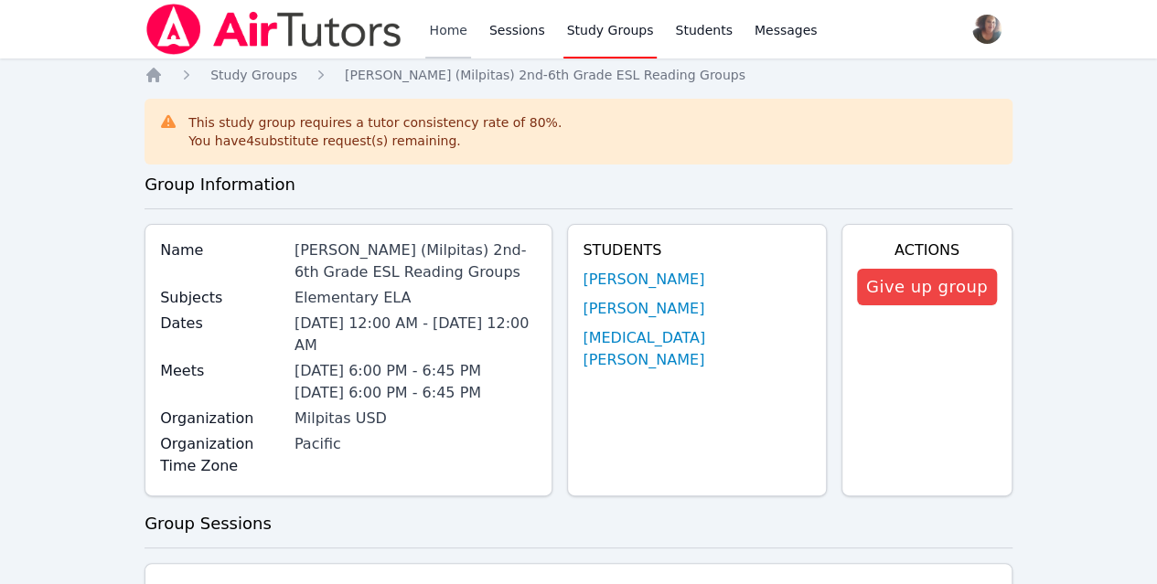
click at [444, 36] on link "Home" at bounding box center [447, 29] width 45 height 59
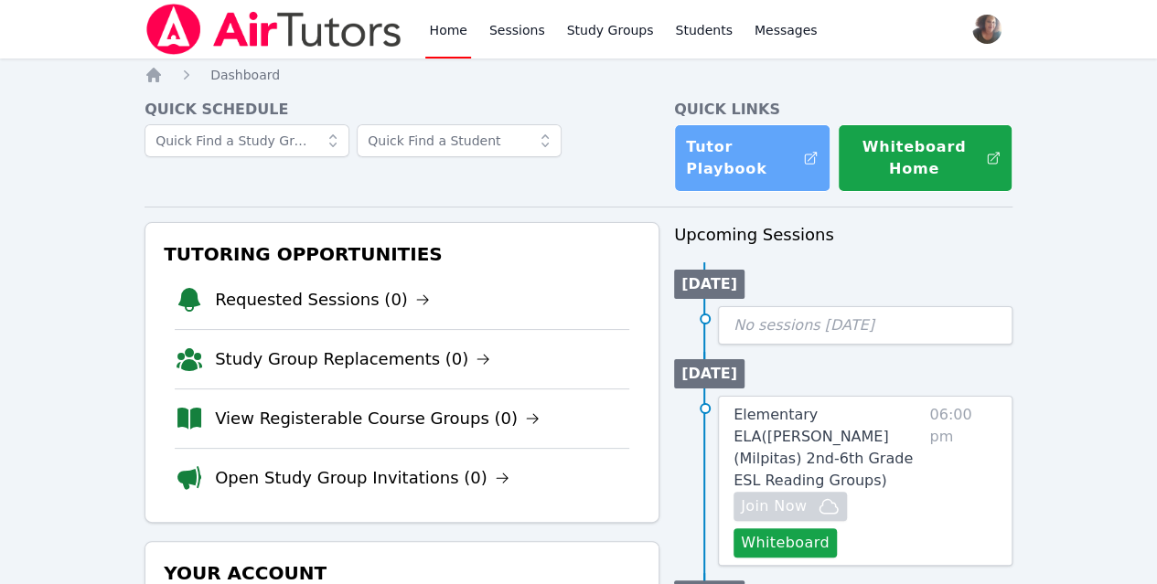
click at [763, 168] on link "Tutor Playbook" at bounding box center [752, 158] width 156 height 68
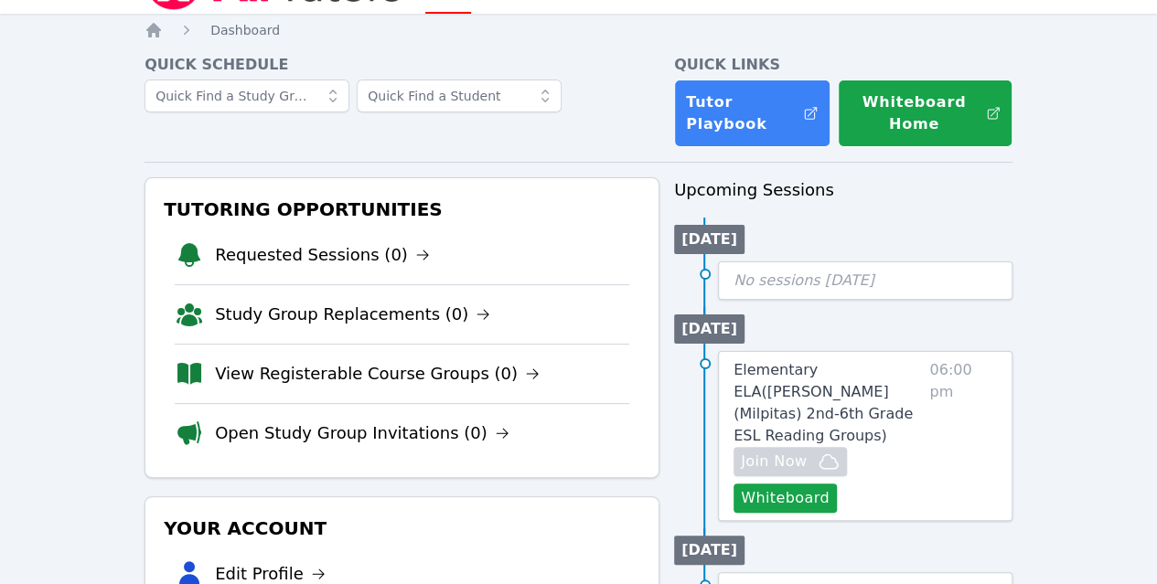
scroll to position [44, 0]
